Goal: Task Accomplishment & Management: Use online tool/utility

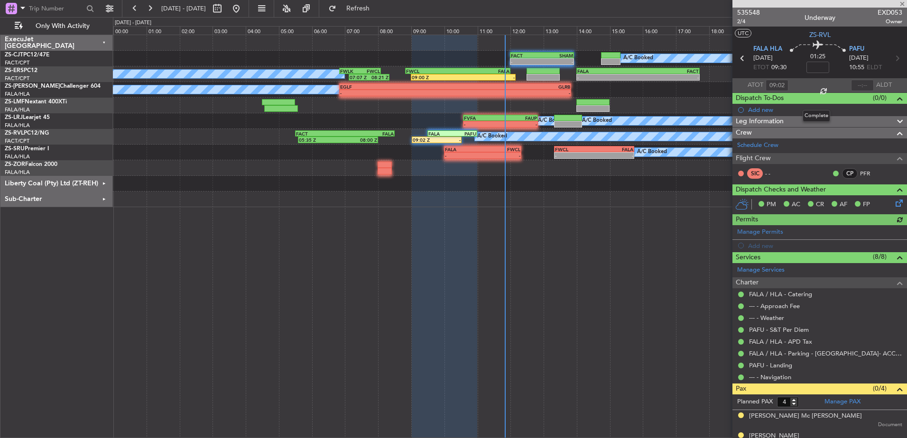
type input "10:07"
type input "11:02"
type input "12:07"
type input "09:02"
type input "10:07"
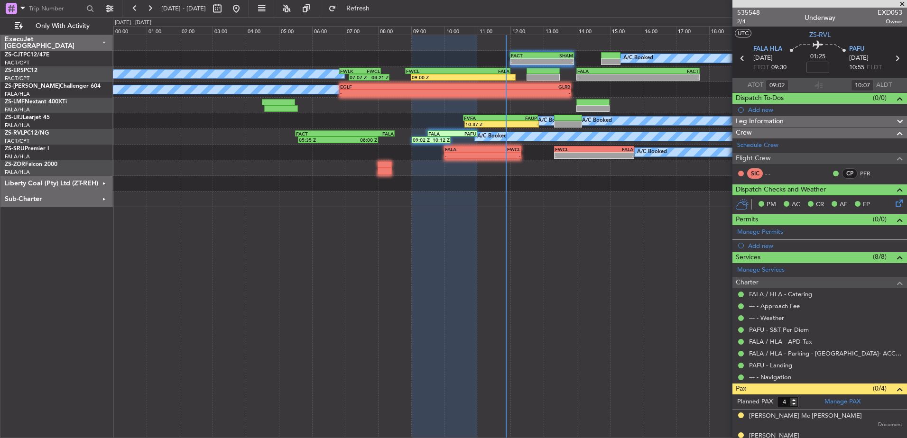
click at [904, 1] on span at bounding box center [902, 4] width 9 height 9
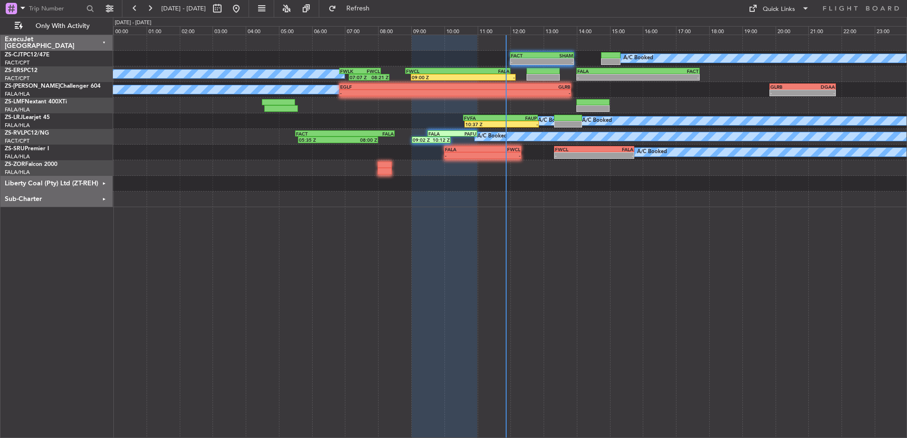
type input "0"
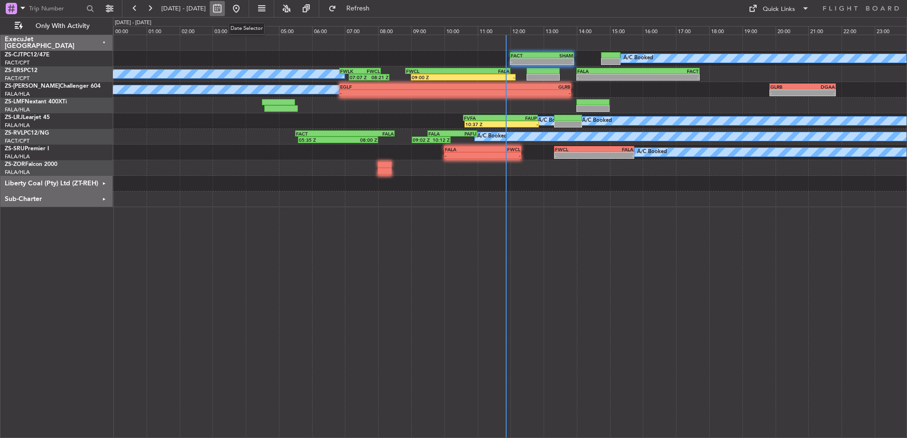
click at [225, 9] on button at bounding box center [217, 8] width 15 height 15
select select "10"
select select "2025"
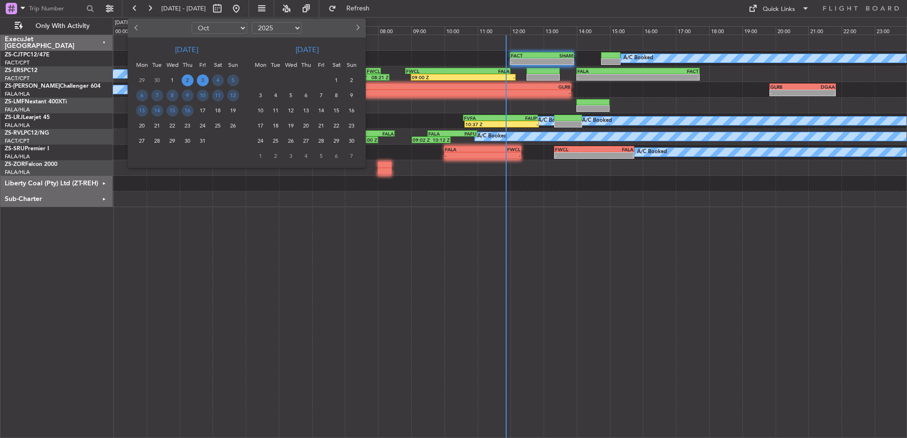
click at [203, 81] on span "3" at bounding box center [203, 81] width 12 height 12
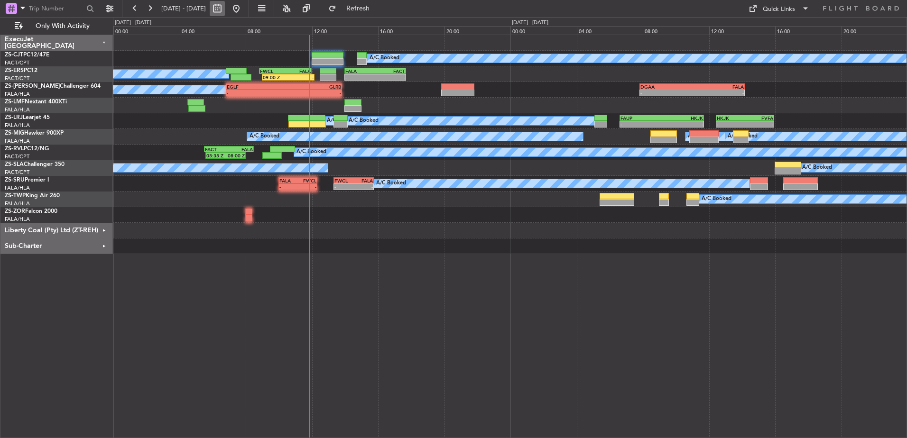
click at [225, 8] on button at bounding box center [217, 8] width 15 height 15
select select "10"
select select "2025"
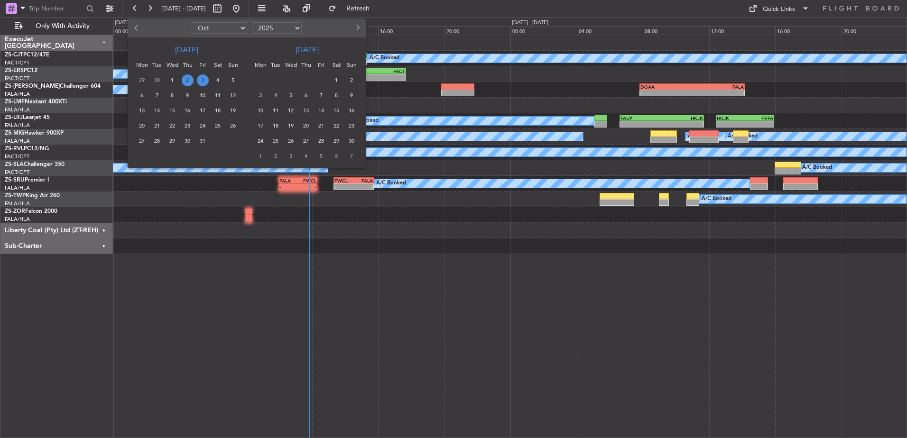
click at [203, 78] on span "3" at bounding box center [203, 81] width 12 height 12
click at [205, 79] on span "3" at bounding box center [203, 81] width 12 height 12
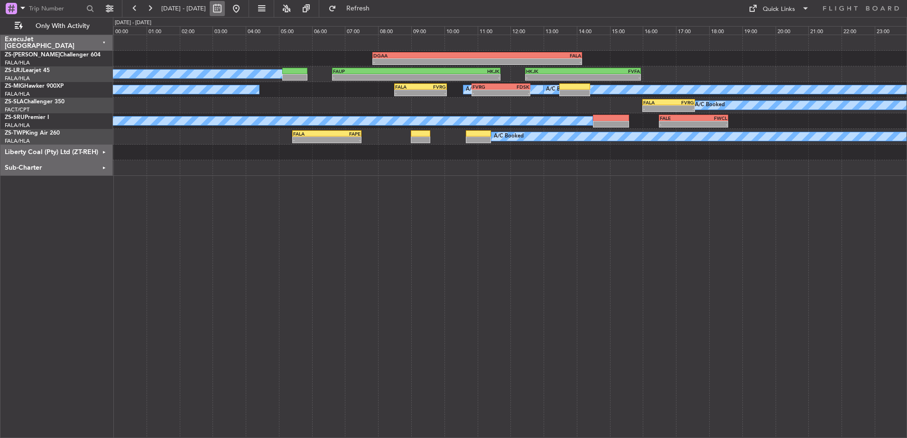
click at [225, 8] on button at bounding box center [217, 8] width 15 height 15
select select "10"
select select "2025"
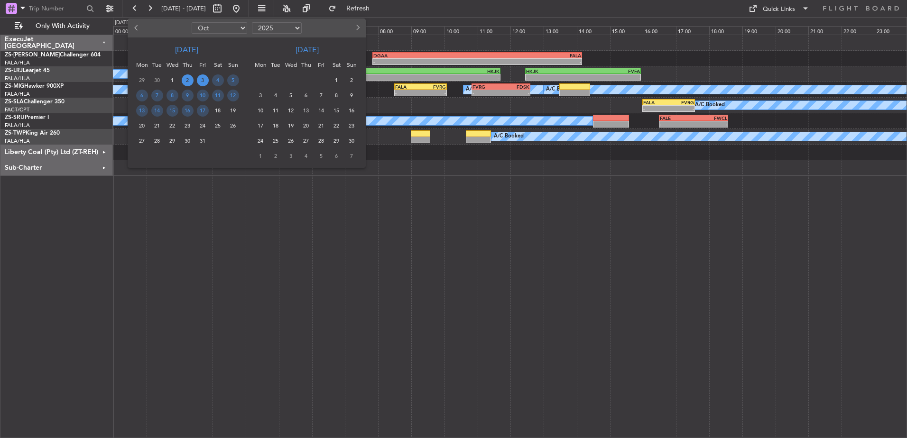
click at [189, 80] on span "2" at bounding box center [188, 81] width 12 height 12
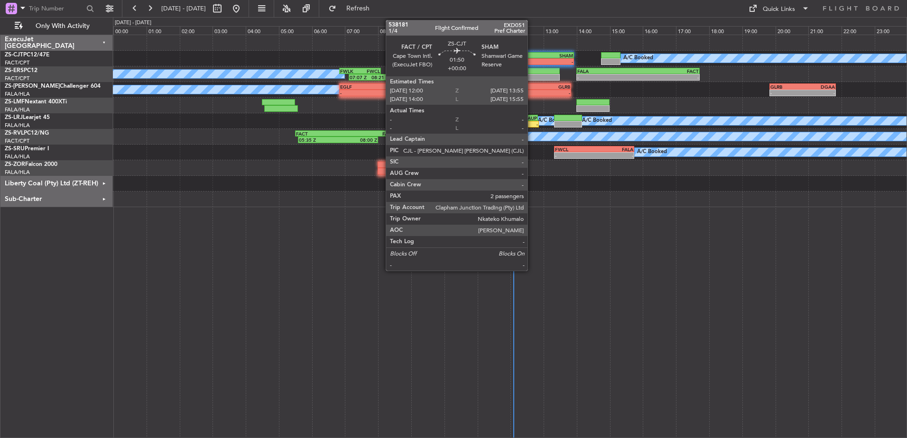
click at [532, 57] on div "FACT" at bounding box center [526, 56] width 31 height 6
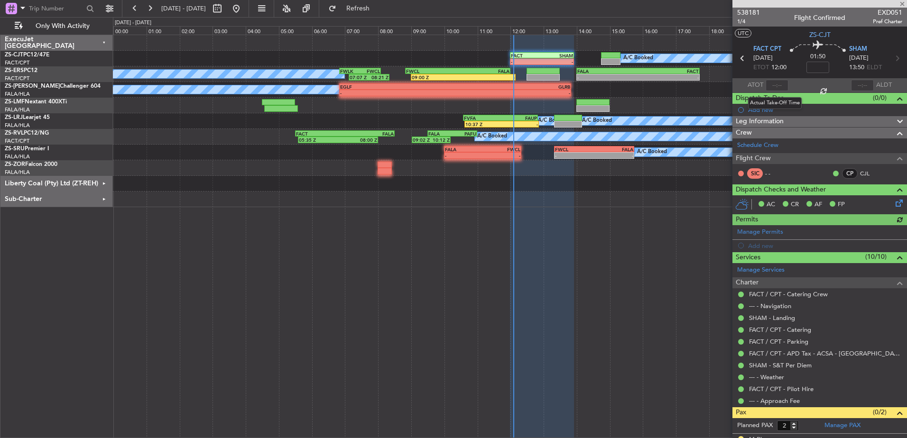
click at [777, 83] on div at bounding box center [777, 85] width 23 height 11
click at [777, 82] on div at bounding box center [777, 85] width 23 height 11
click at [779, 84] on input "text" at bounding box center [777, 85] width 23 height 11
click at [860, 49] on span "SHAM" at bounding box center [858, 49] width 18 height 9
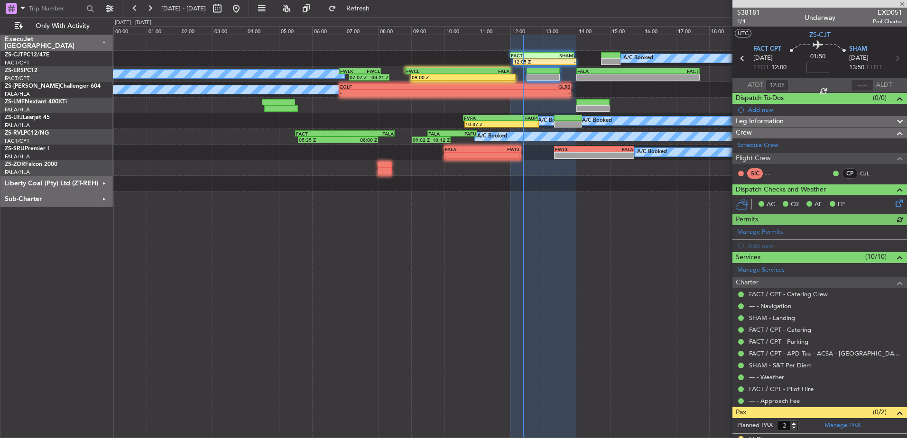
click at [904, 3] on div at bounding box center [820, 4] width 175 height 8
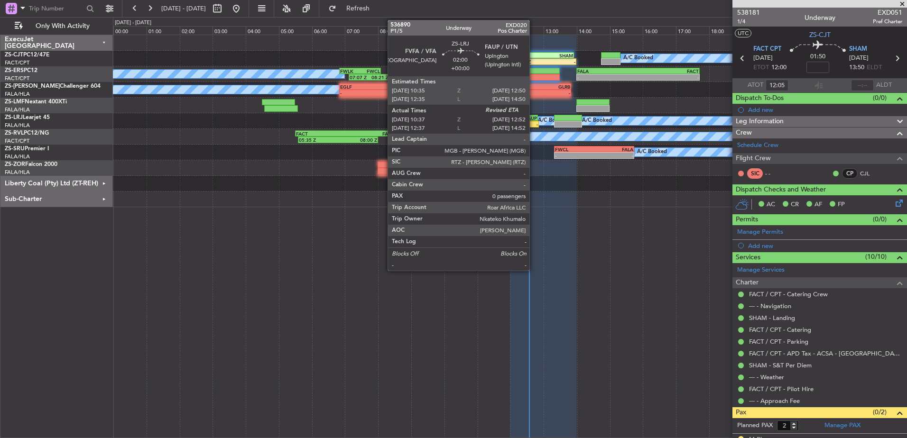
click at [534, 124] on div "-" at bounding box center [520, 124] width 37 height 6
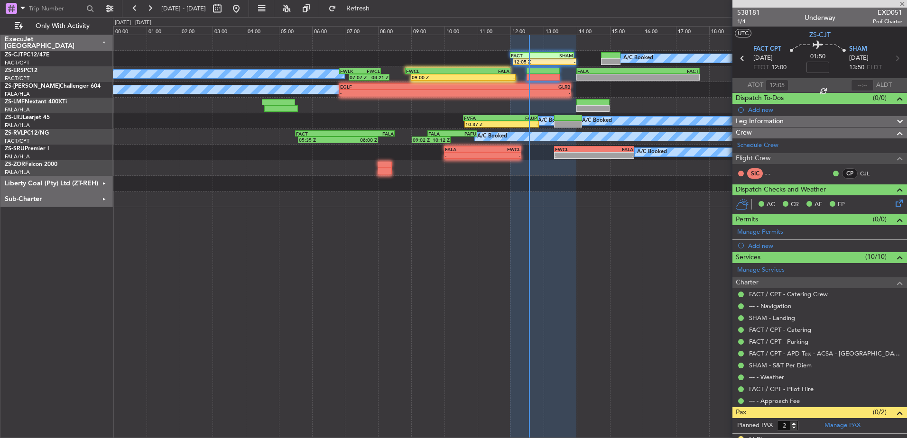
type input "10:47"
type input "0"
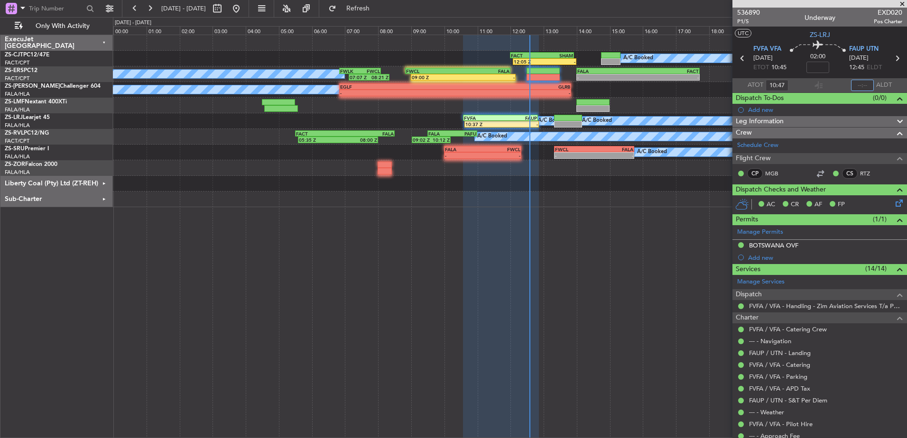
click at [859, 84] on input "text" at bounding box center [862, 85] width 23 height 11
type input "12:35"
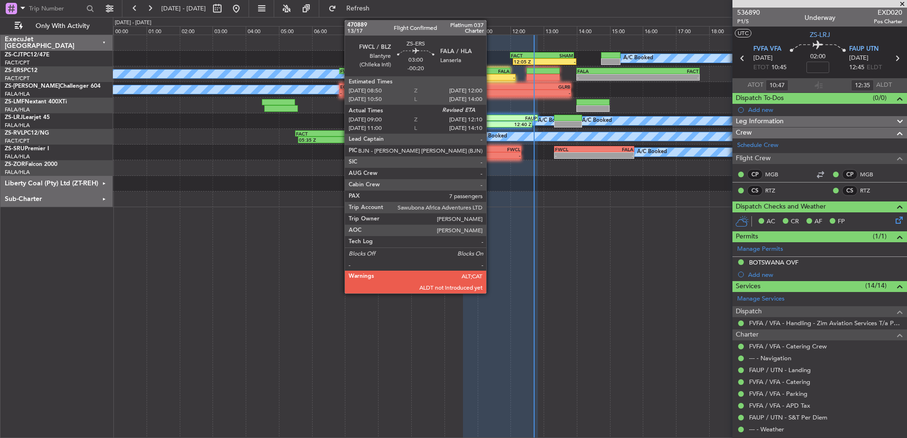
click at [491, 78] on div "-" at bounding box center [490, 78] width 52 height 6
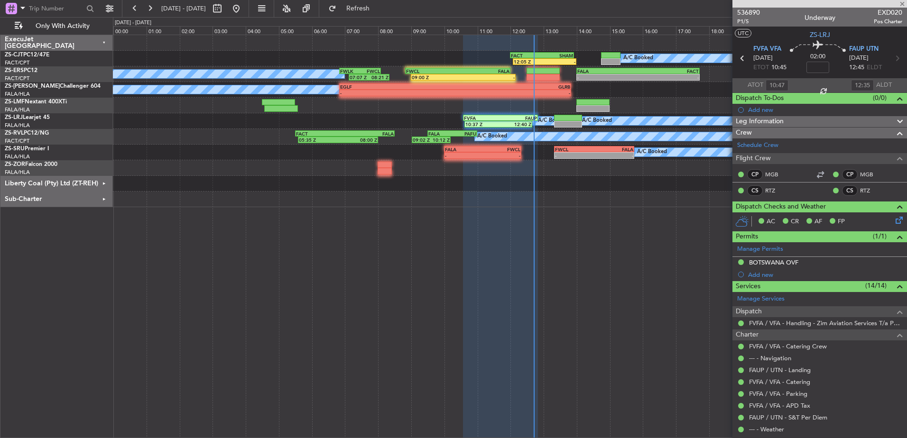
type input "-00:20"
type input "09:10"
type input "7"
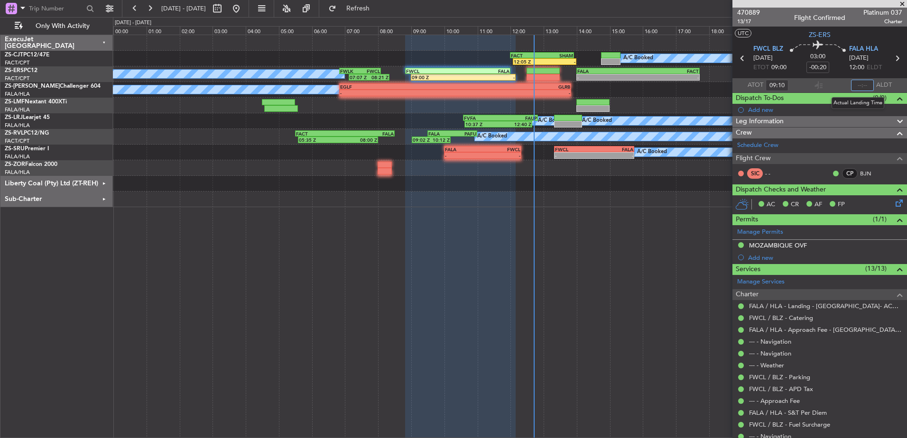
click at [860, 87] on input "text" at bounding box center [862, 85] width 23 height 11
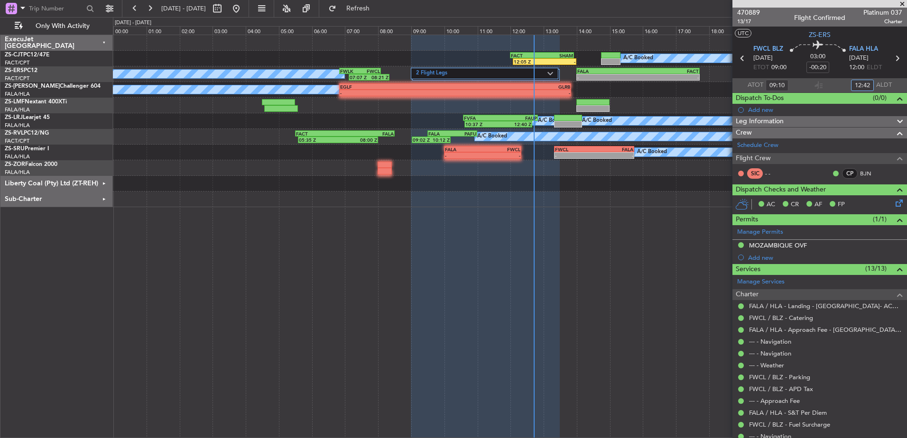
type input "12:42"
click at [904, 2] on span at bounding box center [902, 4] width 9 height 9
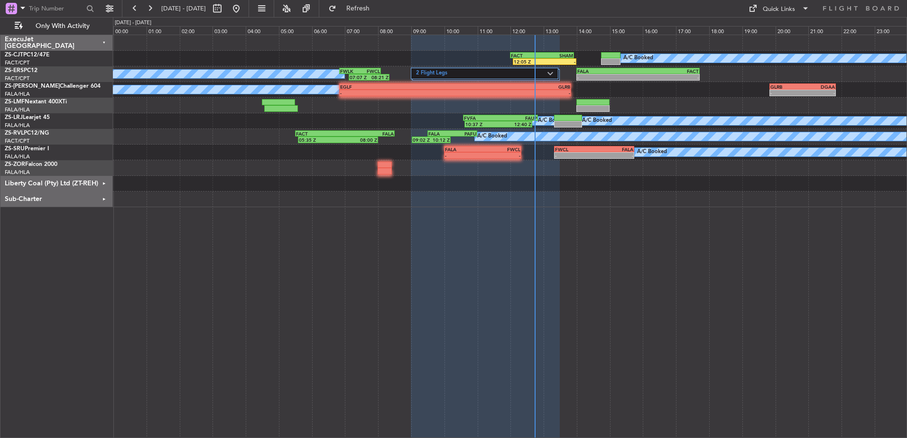
type input "0"
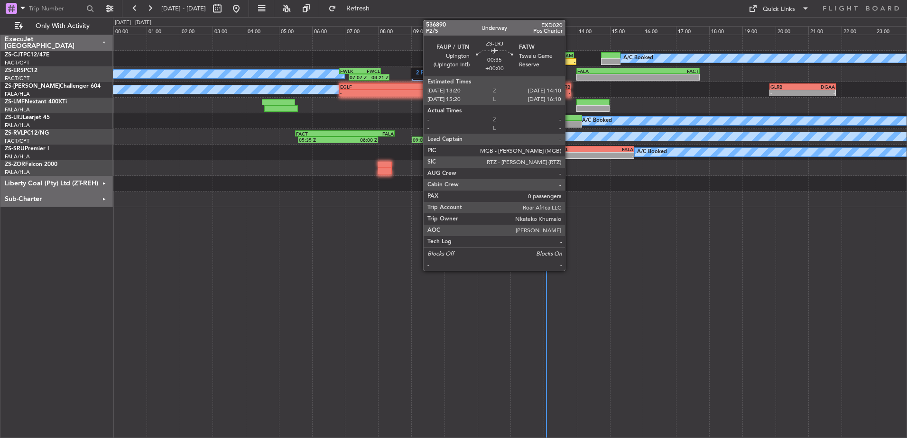
click at [569, 122] on div at bounding box center [568, 124] width 28 height 7
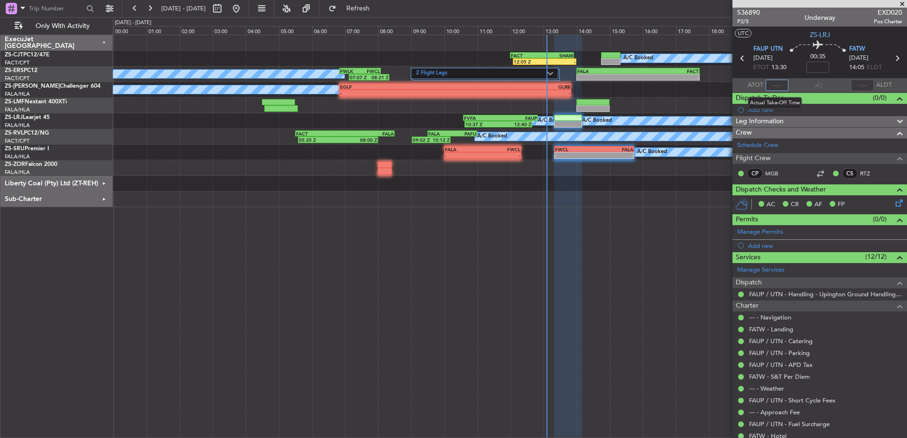
click at [771, 86] on input "text" at bounding box center [777, 85] width 23 height 11
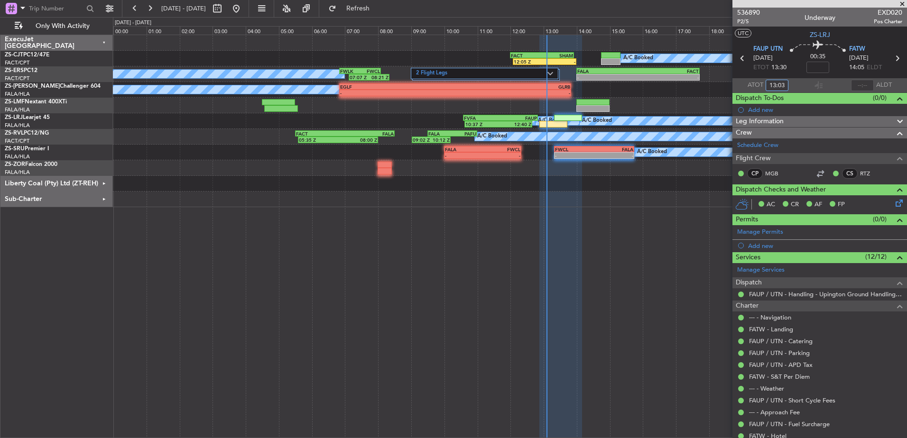
type input "13:03"
click at [857, 48] on span "FATW" at bounding box center [857, 49] width 16 height 9
click at [904, 2] on span at bounding box center [902, 4] width 9 height 9
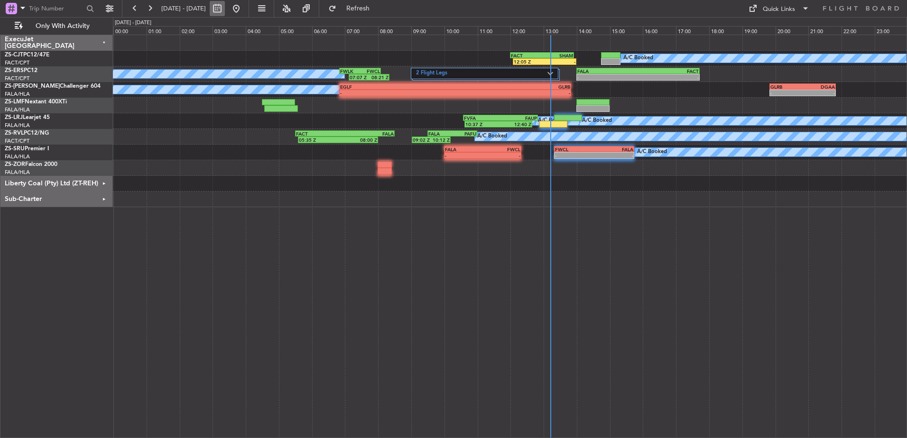
click at [225, 9] on button at bounding box center [217, 8] width 15 height 15
select select "10"
select select "2025"
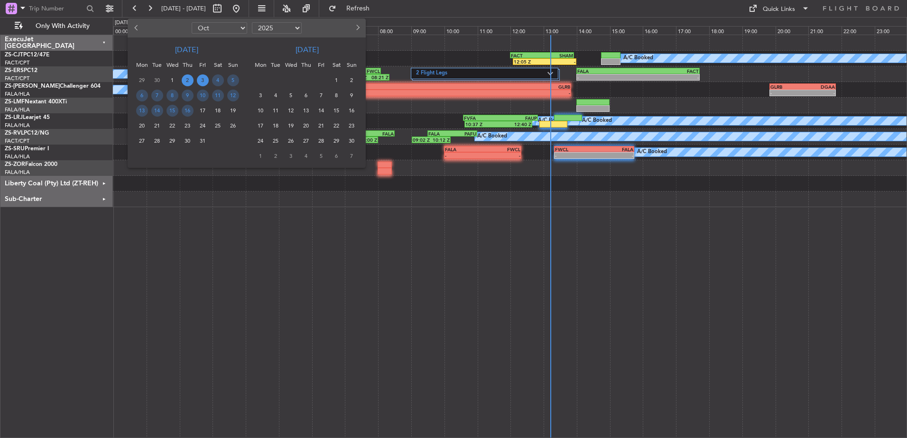
click at [202, 81] on span "3" at bounding box center [203, 81] width 12 height 12
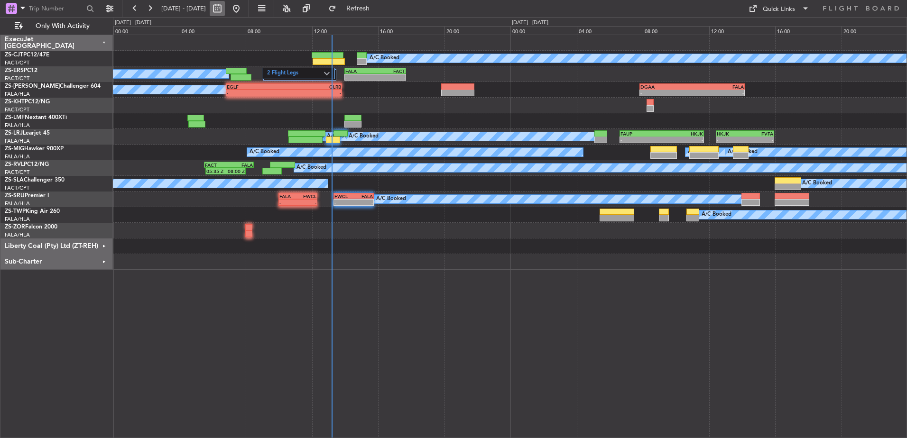
click at [225, 7] on button at bounding box center [217, 8] width 15 height 15
select select "10"
select select "2025"
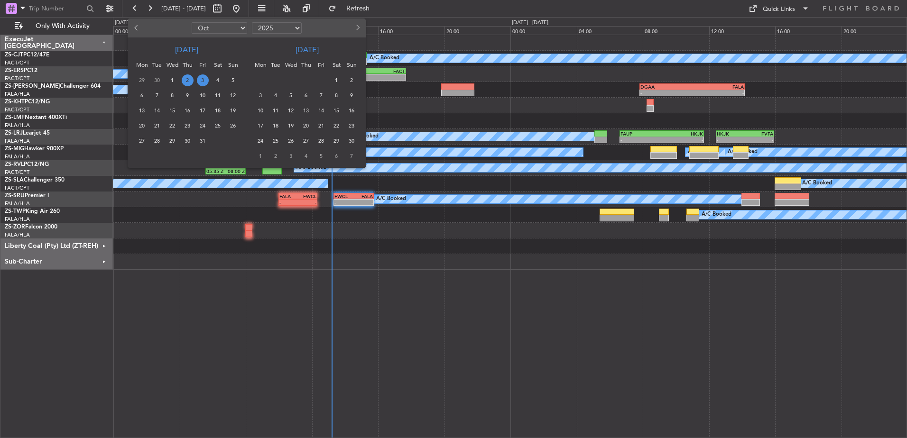
click at [204, 76] on span "3" at bounding box center [203, 81] width 12 height 12
click at [205, 76] on span "3" at bounding box center [203, 81] width 12 height 12
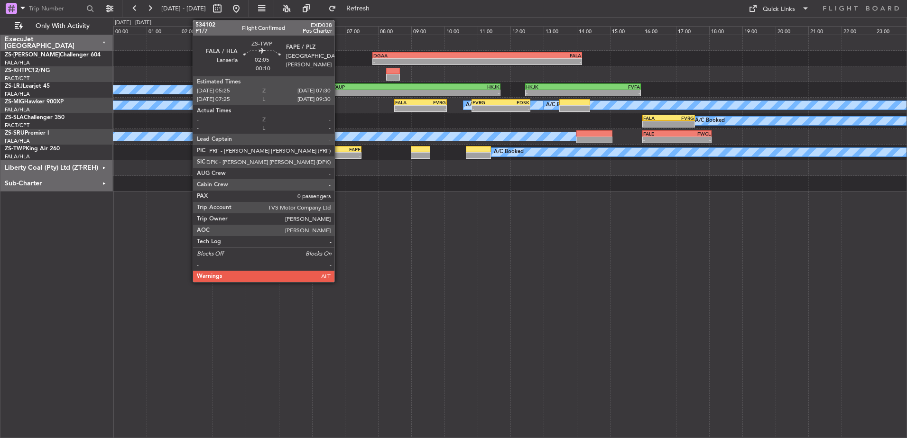
click at [339, 156] on div "-" at bounding box center [344, 156] width 34 height 6
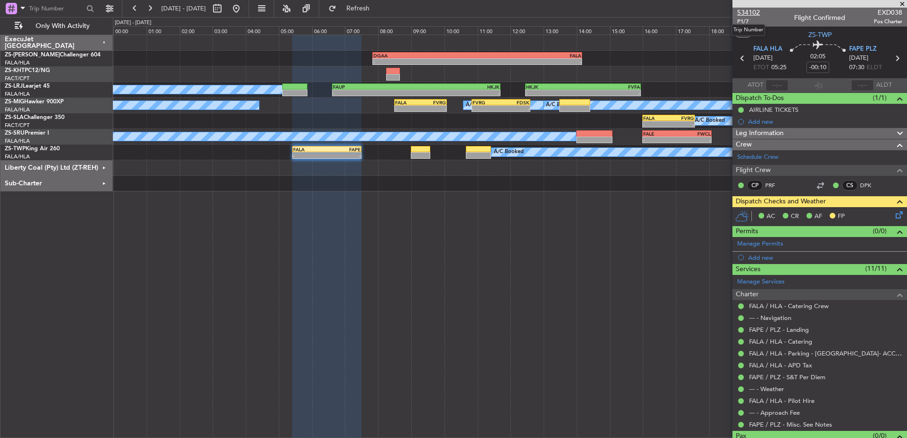
click at [752, 9] on span "534102" at bounding box center [748, 13] width 23 height 10
click at [903, 3] on span at bounding box center [902, 4] width 9 height 9
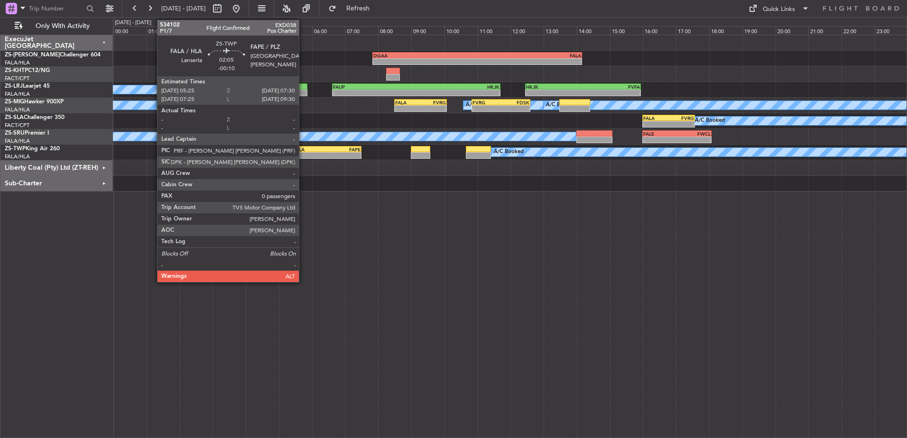
click at [303, 152] on div "- -" at bounding box center [326, 155] width 69 height 7
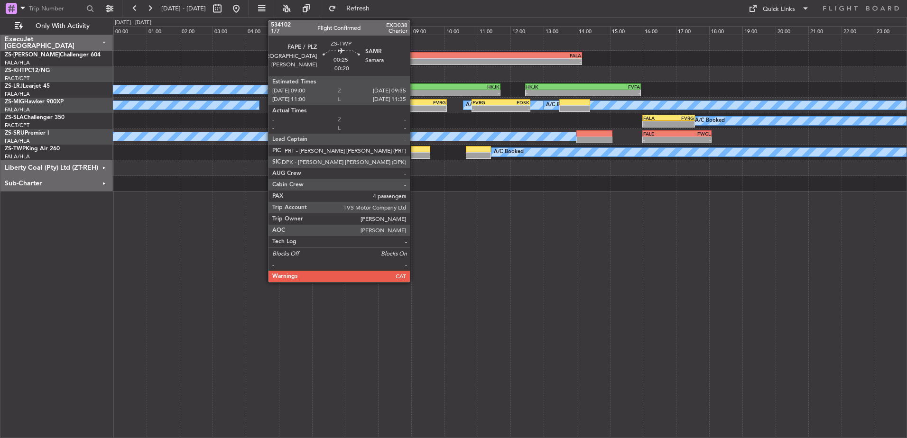
click at [414, 155] on div at bounding box center [420, 155] width 19 height 7
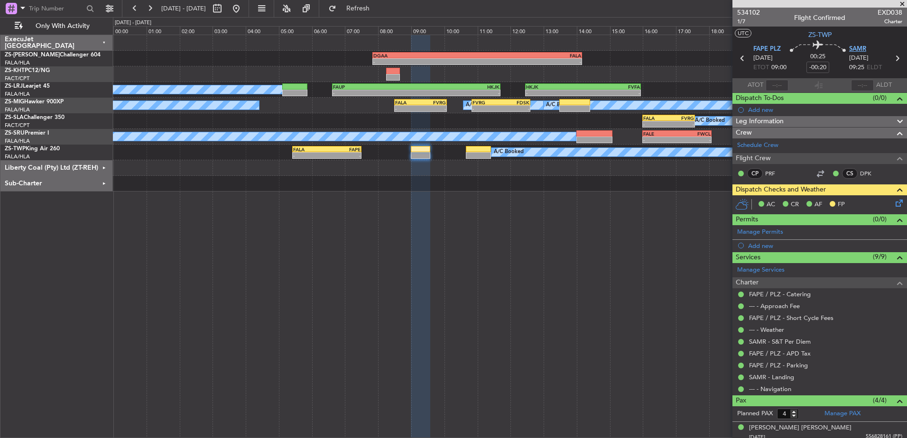
click at [856, 49] on span "SAMR" at bounding box center [857, 49] width 17 height 9
click at [225, 7] on button at bounding box center [217, 8] width 15 height 15
select select "10"
select select "2025"
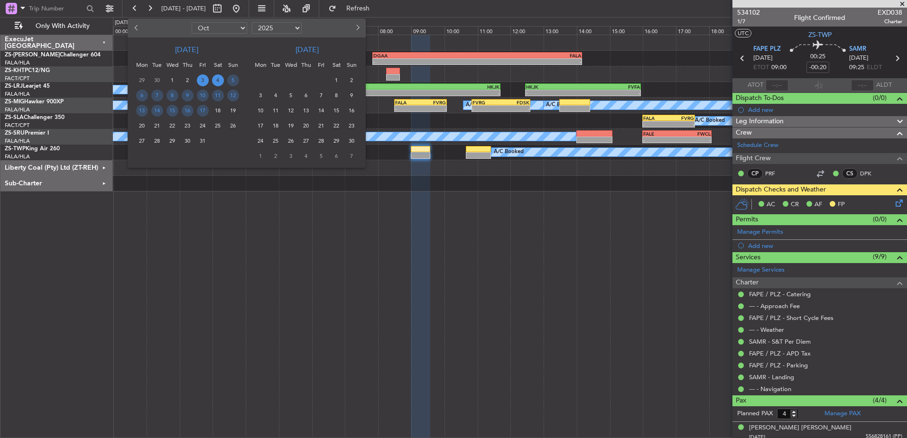
click at [219, 80] on span "4" at bounding box center [218, 81] width 12 height 12
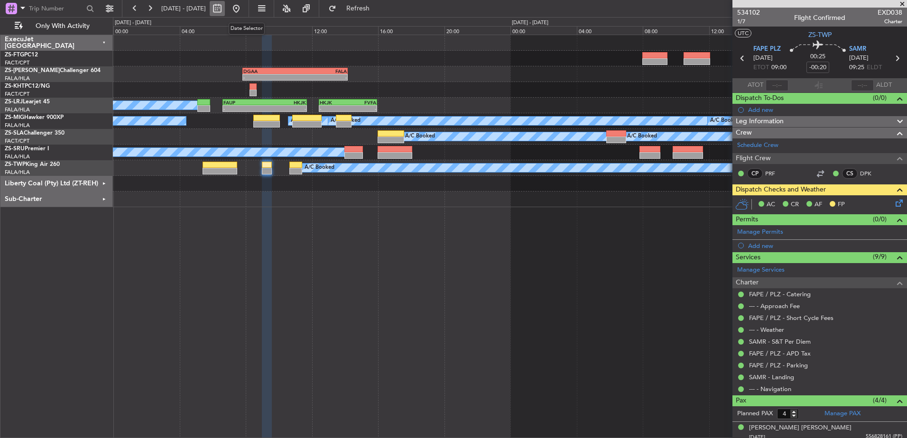
click at [225, 9] on button at bounding box center [217, 8] width 15 height 15
select select "10"
select select "2025"
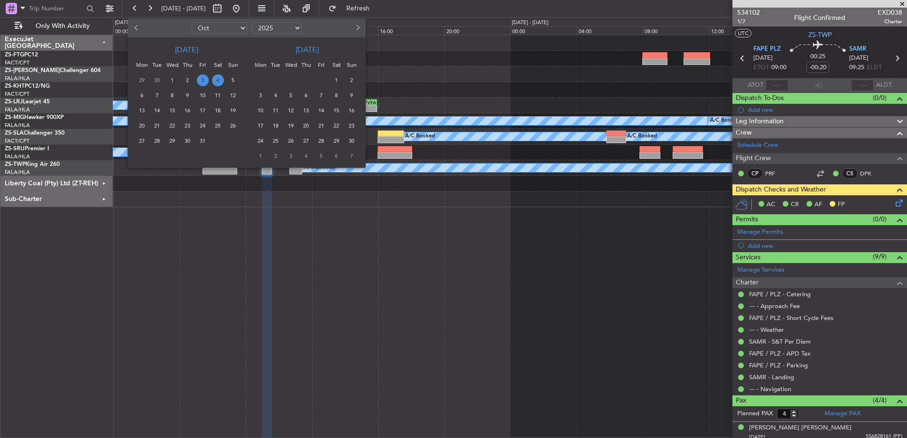
click at [216, 81] on span "4" at bounding box center [218, 81] width 12 height 12
click at [218, 80] on span "4" at bounding box center [218, 81] width 12 height 12
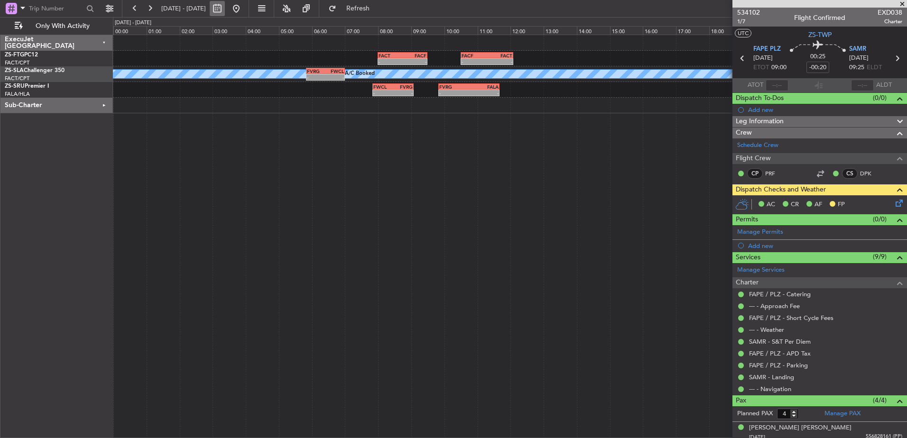
click at [225, 10] on button at bounding box center [217, 8] width 15 height 15
select select "10"
select select "2025"
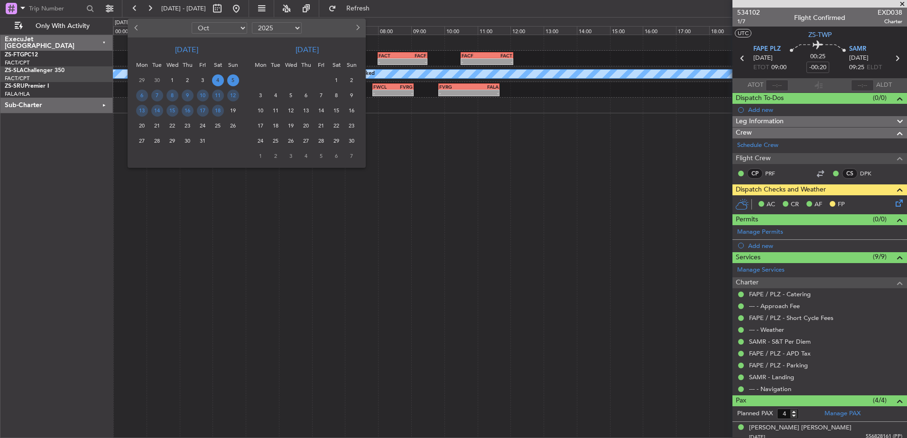
click at [233, 79] on span "5" at bounding box center [233, 81] width 12 height 12
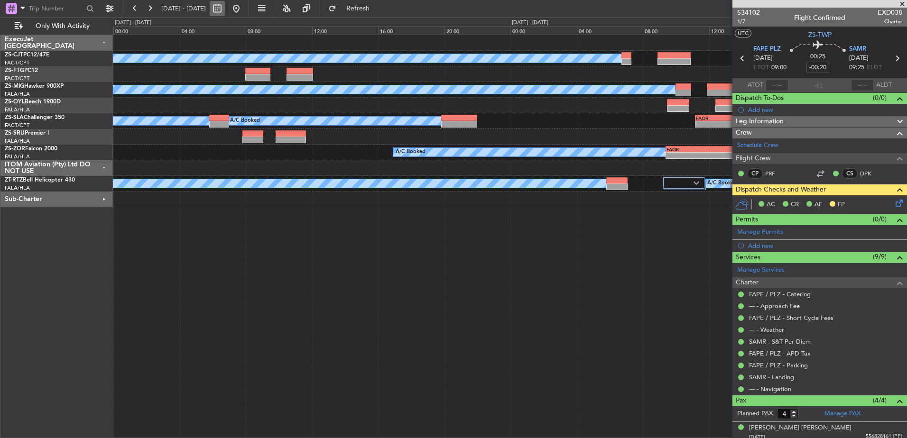
click at [225, 11] on button at bounding box center [217, 8] width 15 height 15
select select "10"
select select "2025"
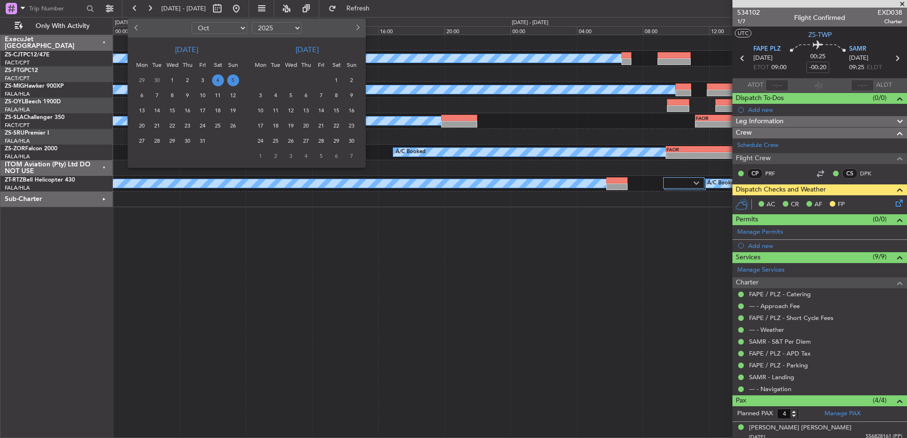
click at [231, 79] on span "5" at bounding box center [233, 81] width 12 height 12
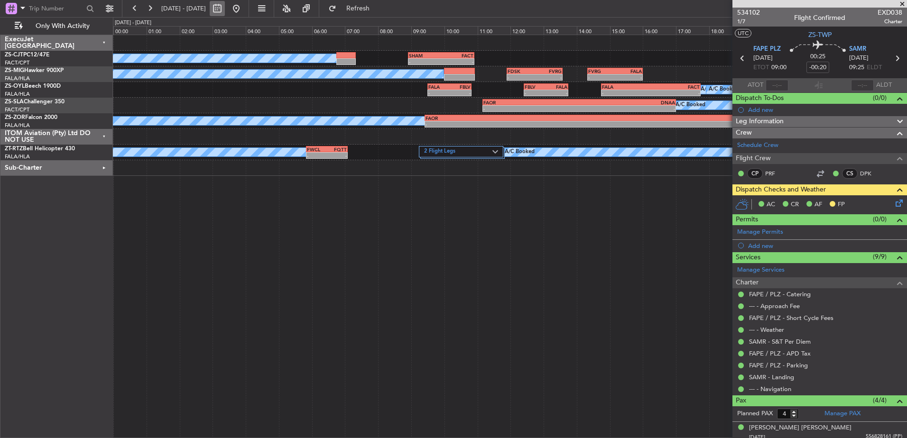
click at [225, 8] on button at bounding box center [217, 8] width 15 height 15
select select "10"
select select "2025"
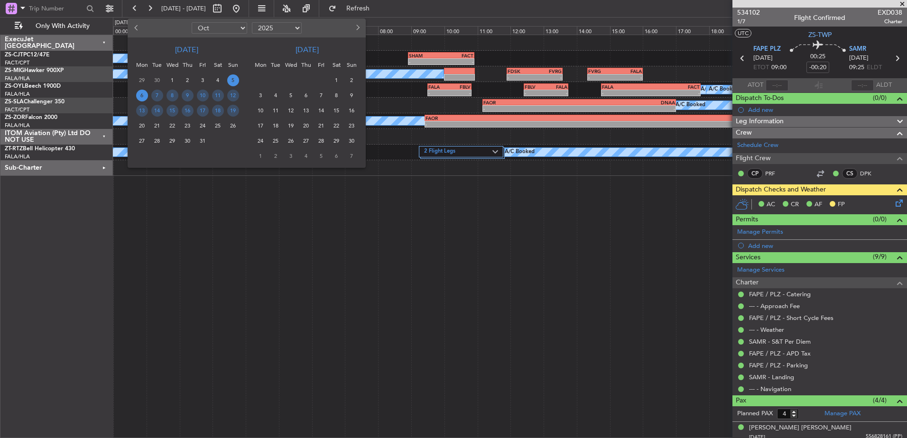
click at [145, 97] on span "6" at bounding box center [142, 96] width 12 height 12
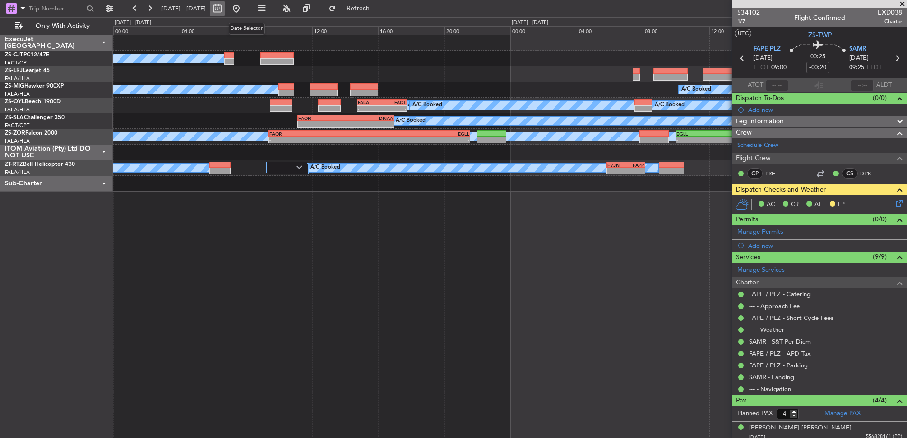
click at [225, 11] on button at bounding box center [217, 8] width 15 height 15
select select "10"
select select "2025"
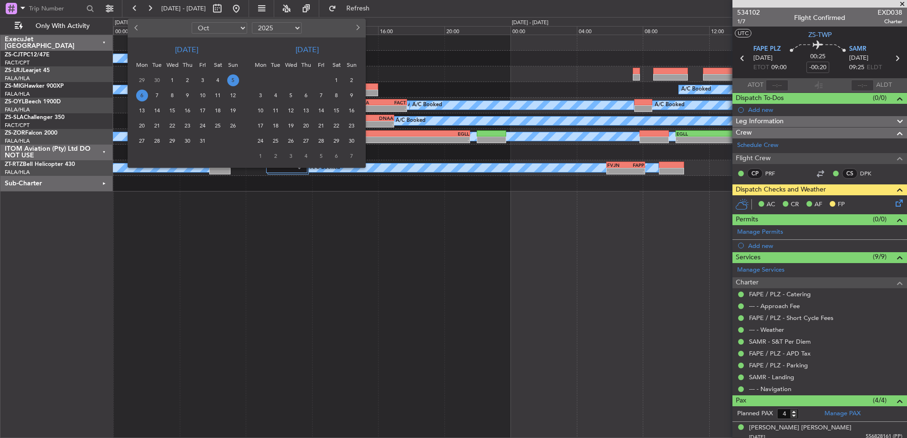
click at [139, 96] on span "6" at bounding box center [142, 96] width 12 height 12
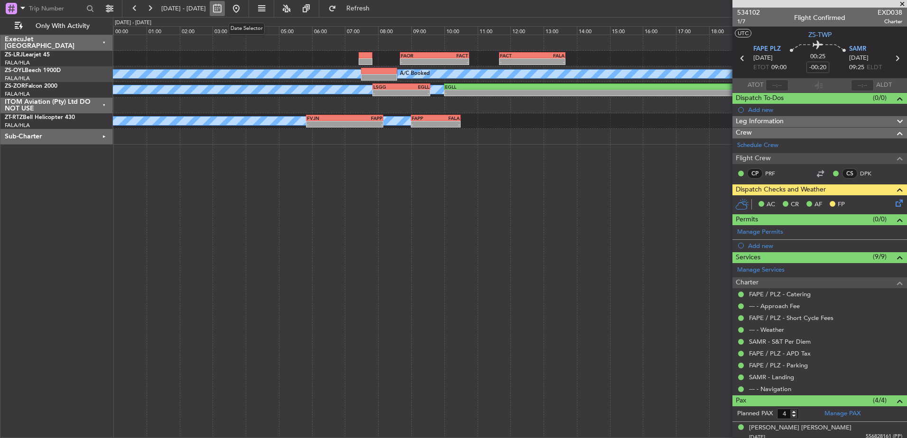
click at [225, 7] on button at bounding box center [217, 8] width 15 height 15
select select "10"
select select "2025"
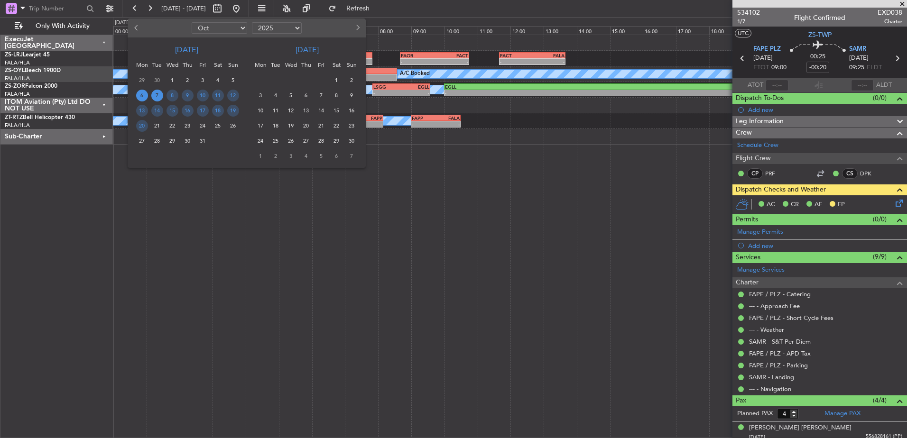
click at [163, 94] on span "7" at bounding box center [157, 96] width 12 height 12
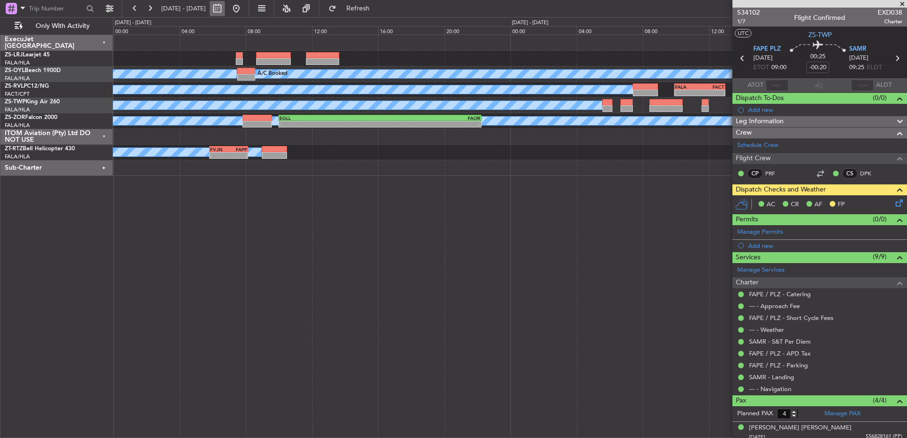
click at [225, 9] on button at bounding box center [217, 8] width 15 height 15
select select "10"
select select "2025"
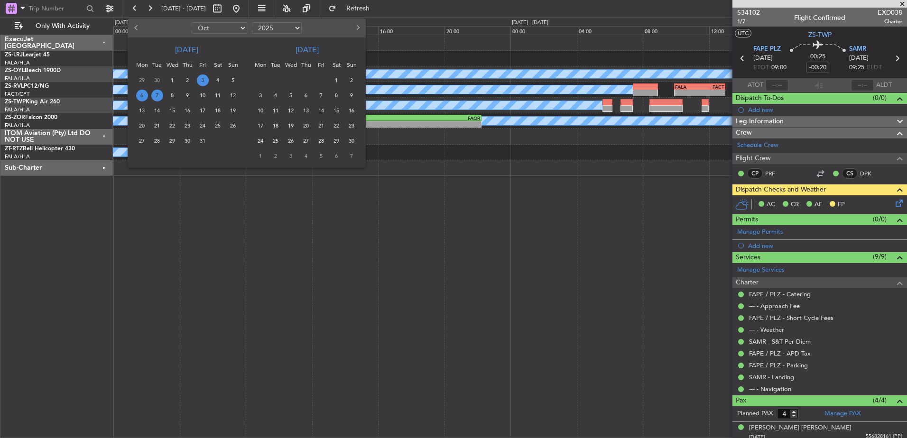
click at [204, 77] on span "3" at bounding box center [203, 81] width 12 height 12
click at [205, 78] on span "3" at bounding box center [203, 81] width 12 height 12
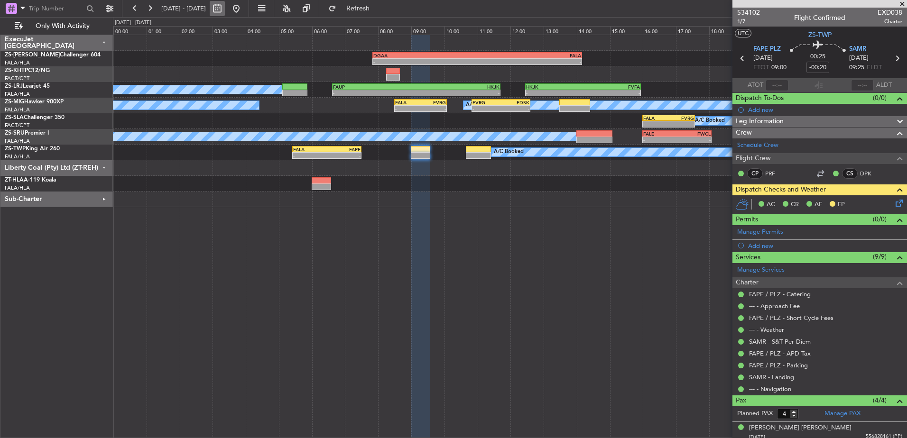
click at [225, 9] on button at bounding box center [217, 8] width 15 height 15
select select "10"
select select "2025"
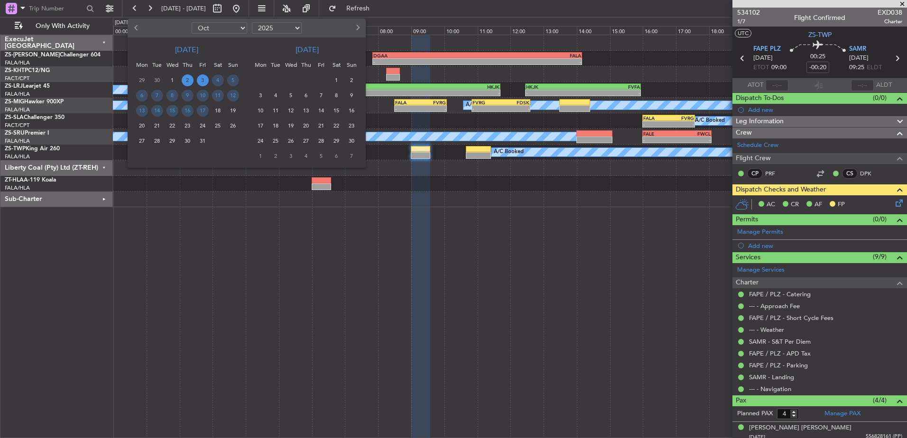
click at [190, 78] on span "2" at bounding box center [188, 81] width 12 height 12
